Goal: Find specific page/section: Find specific page/section

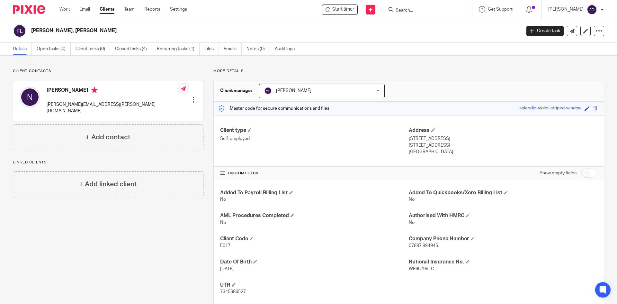
click at [440, 12] on input "Search" at bounding box center [424, 11] width 58 height 6
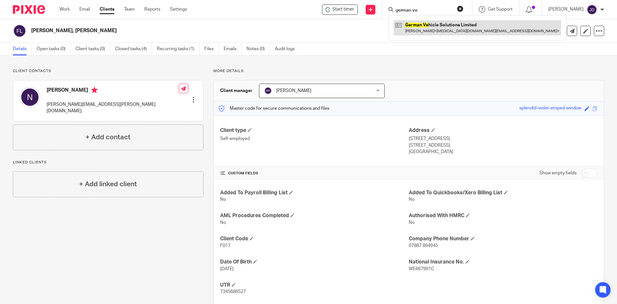
type input "german ve"
click at [446, 22] on link at bounding box center [478, 27] width 168 height 15
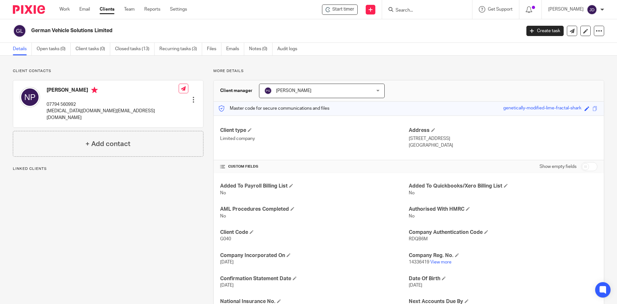
scroll to position [64, 0]
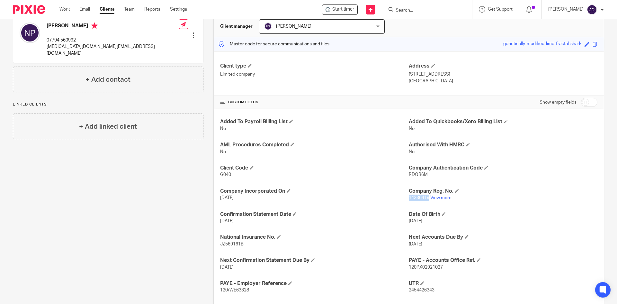
drag, startPoint x: 407, startPoint y: 198, endPoint x: 426, endPoint y: 203, distance: 20.3
click at [426, 203] on div "Added To Payroll Billing List No Added To Quickbooks/Xero Billing List No AML P…" at bounding box center [409, 229] width 390 height 240
copy span "14336419"
